Goal: Information Seeking & Learning: Understand process/instructions

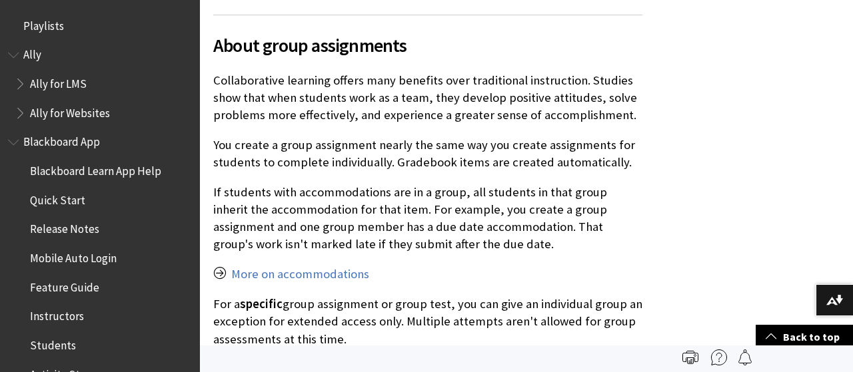
scroll to position [2165, 0]
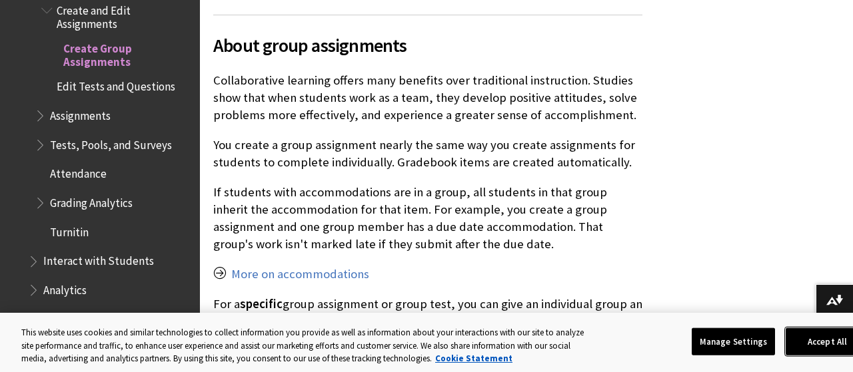
click at [820, 338] on button "Accept All" at bounding box center [826, 342] width 83 height 28
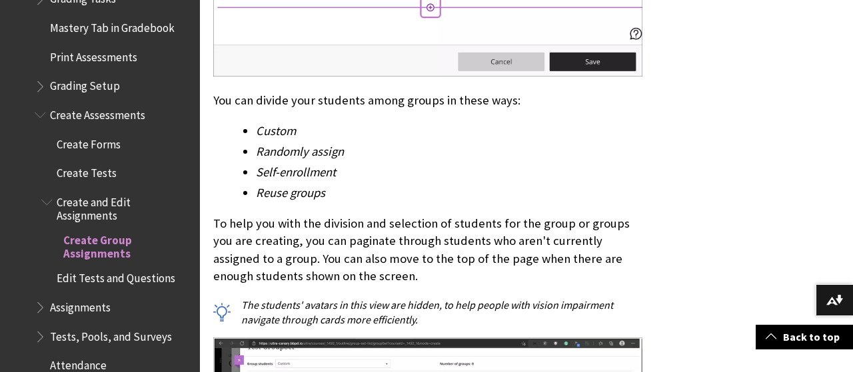
scroll to position [2069, 0]
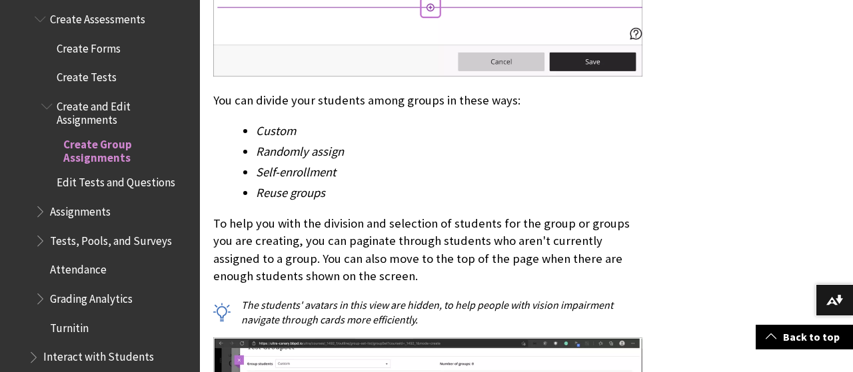
click at [38, 201] on span "Book outline for Blackboard Learn Help" at bounding box center [42, 209] width 14 height 17
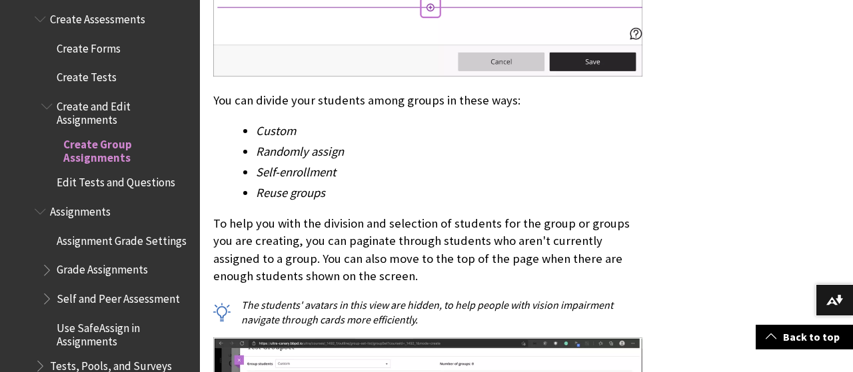
click at [51, 259] on span "Book outline for Blackboard Learn Help" at bounding box center [48, 267] width 14 height 17
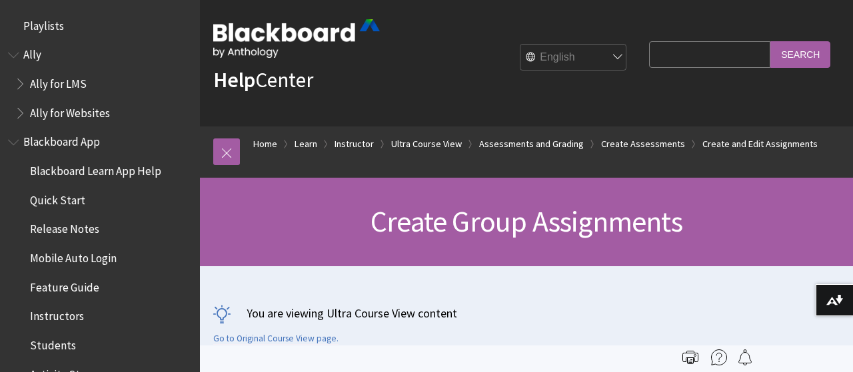
scroll to position [0, 0]
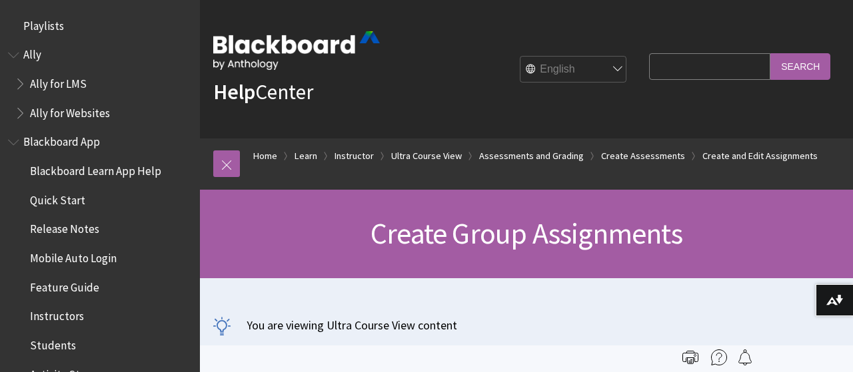
click at [681, 67] on input "Search Query" at bounding box center [709, 66] width 121 height 26
type input "create rubric"
click at [770, 53] on input "Search" at bounding box center [800, 66] width 60 height 26
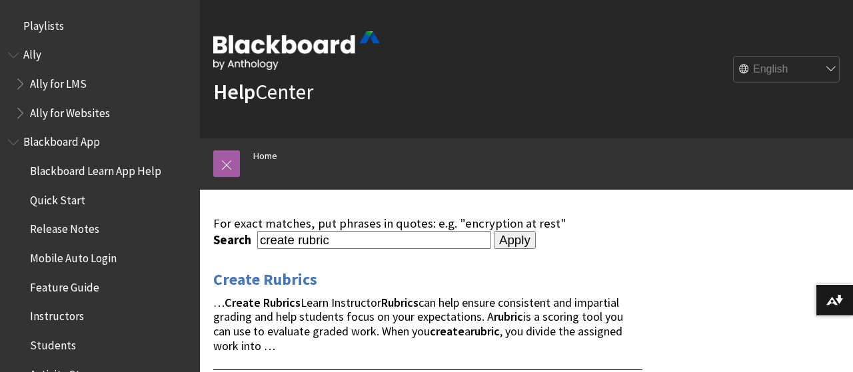
scroll to position [69, 0]
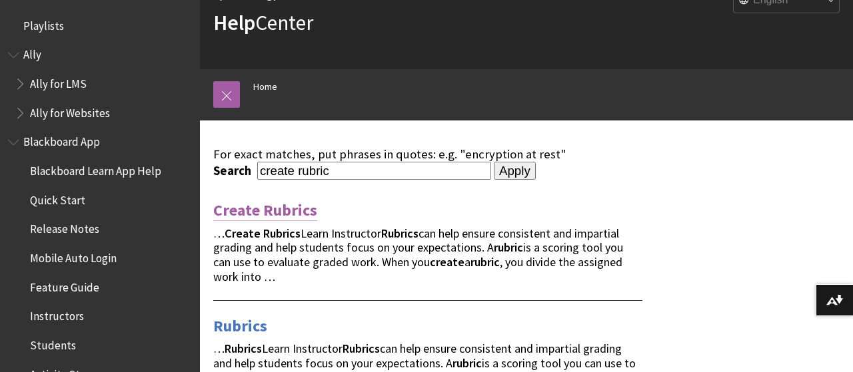
click at [280, 212] on link "Create Rubrics" at bounding box center [265, 210] width 104 height 21
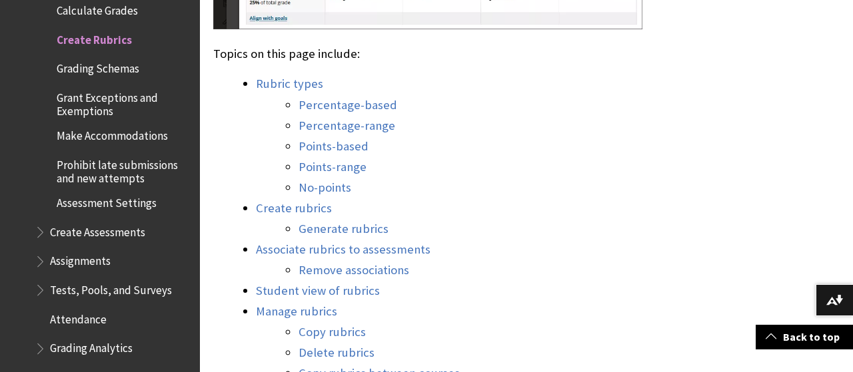
scroll to position [1247, 0]
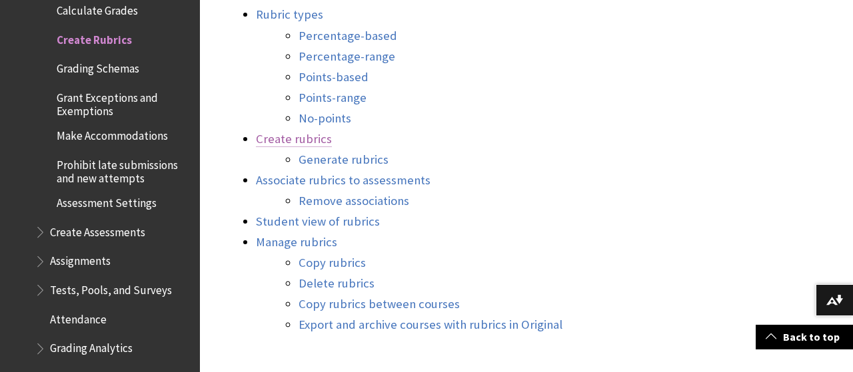
click at [305, 142] on link "Create rubrics" at bounding box center [294, 139] width 76 height 16
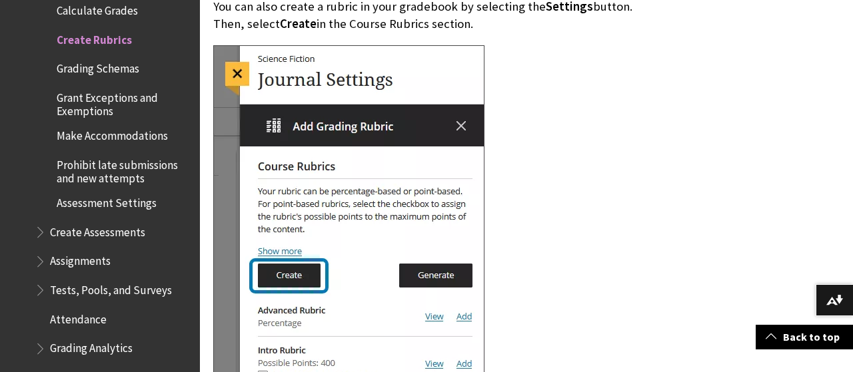
scroll to position [4975, 0]
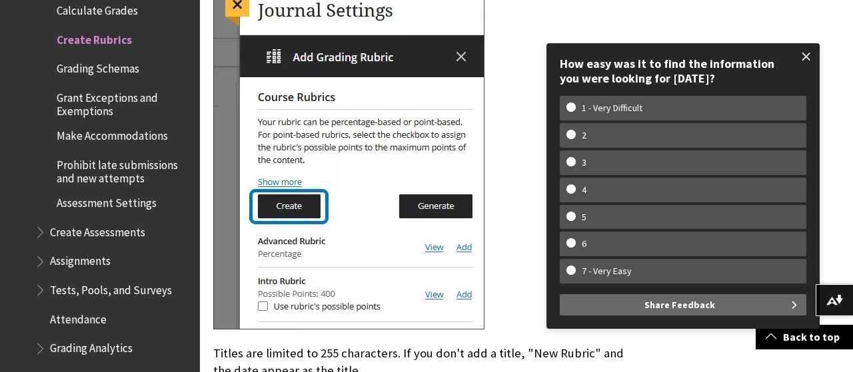
click at [809, 51] on span at bounding box center [806, 57] width 28 height 28
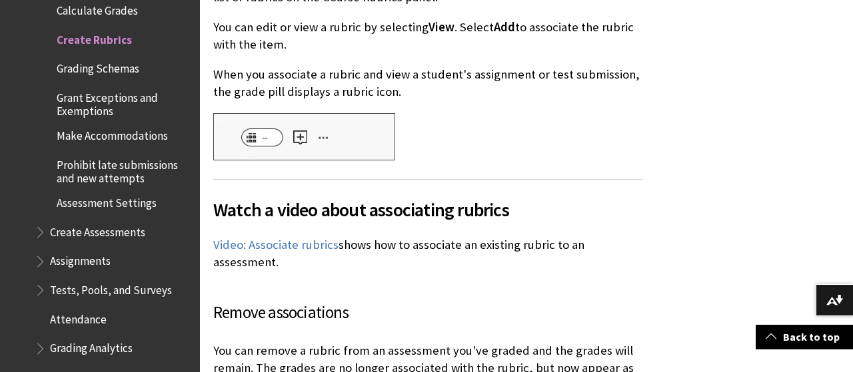
scroll to position [7746, 0]
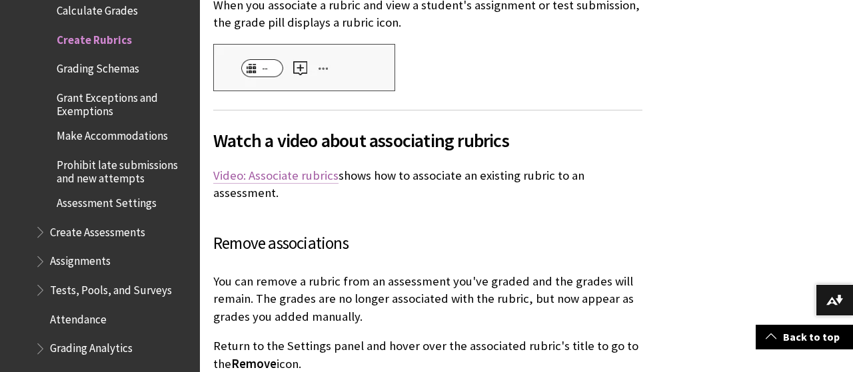
click at [276, 168] on link "Video: Associate rubrics" at bounding box center [275, 176] width 125 height 16
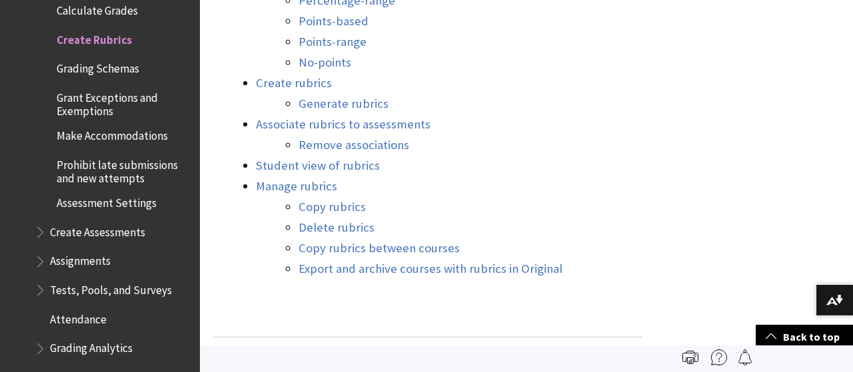
scroll to position [1234, 0]
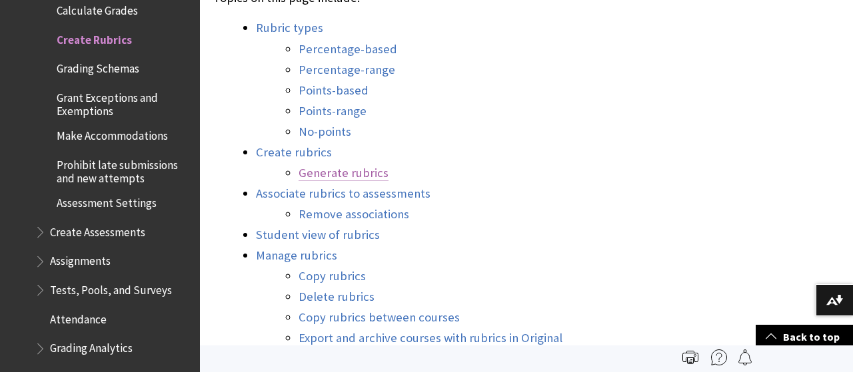
click at [366, 174] on link "Generate rubrics" at bounding box center [343, 173] width 90 height 16
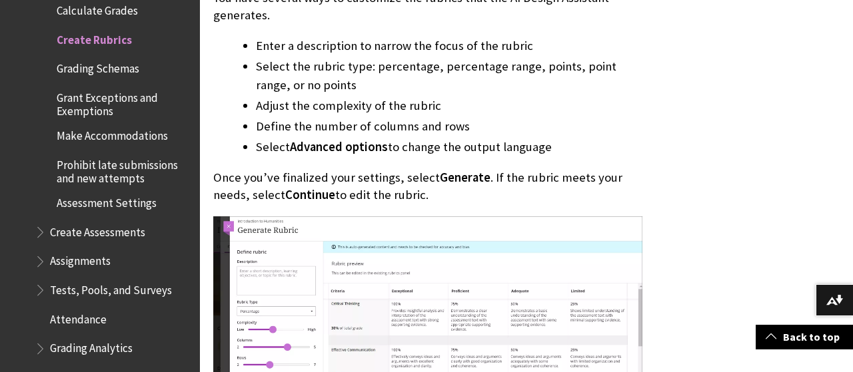
scroll to position [6688, 0]
